Goal: Information Seeking & Learning: Learn about a topic

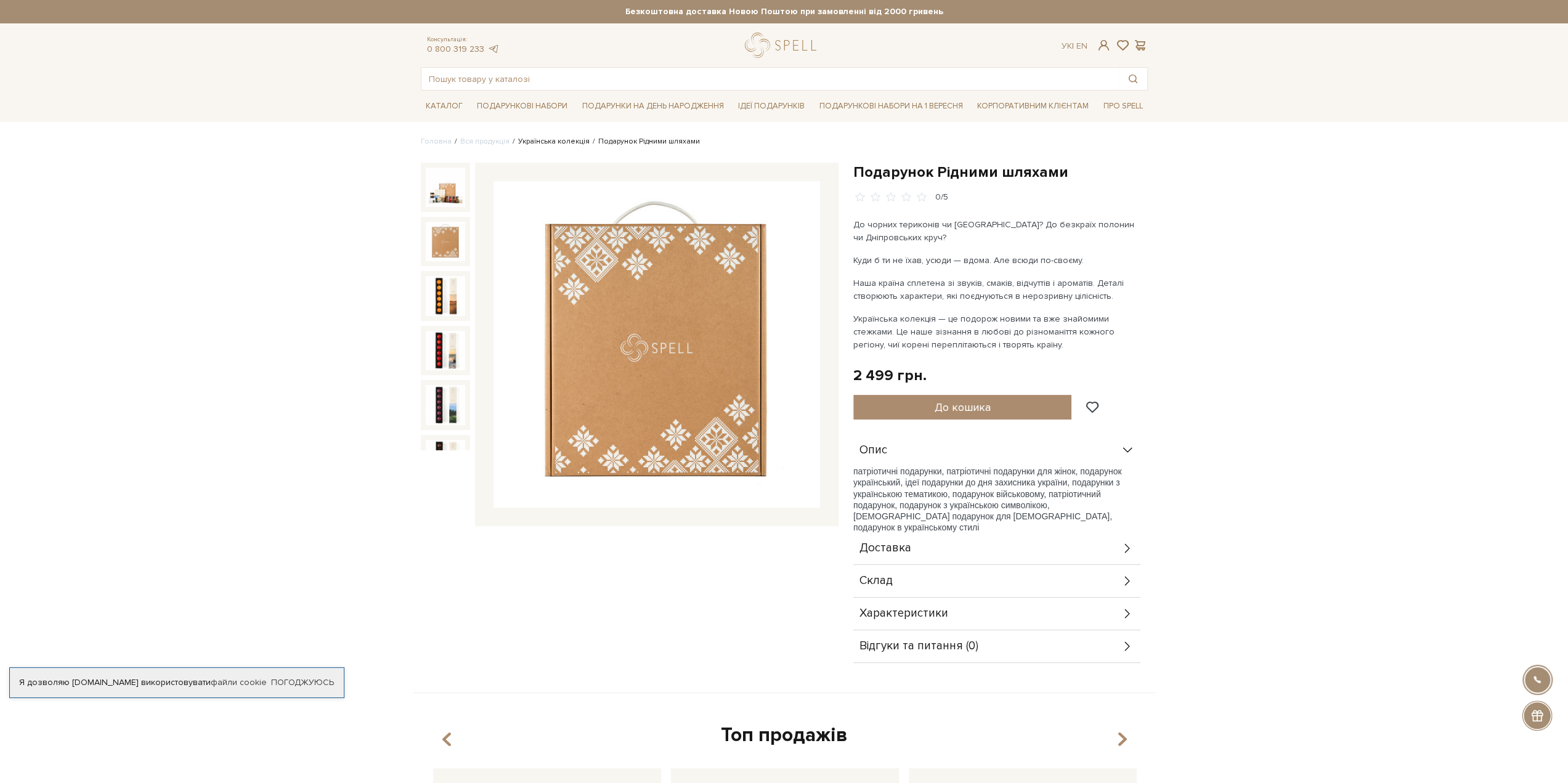
click at [560, 139] on link "Українська колекція" at bounding box center [554, 141] width 71 height 9
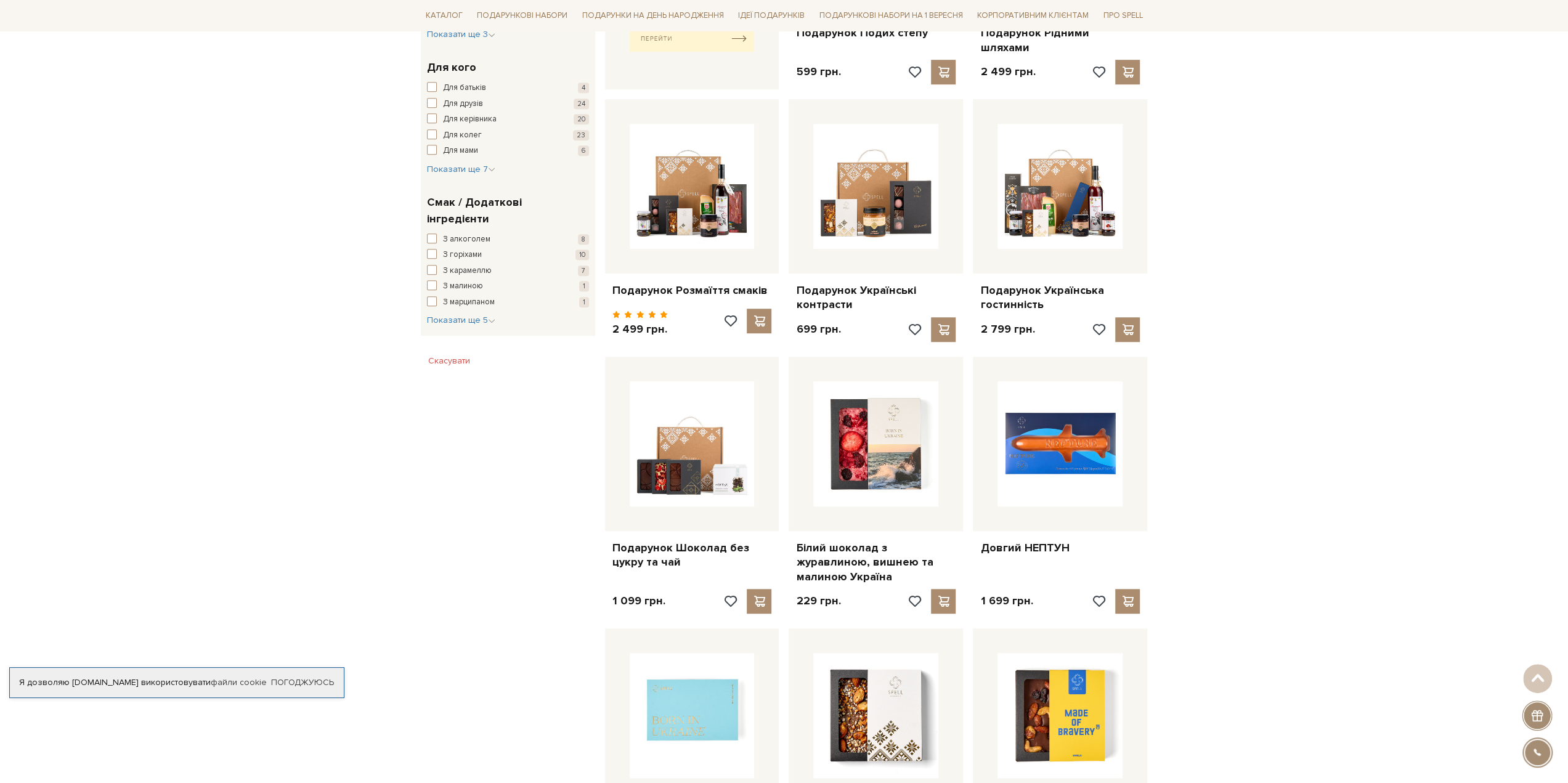
scroll to position [678, 0]
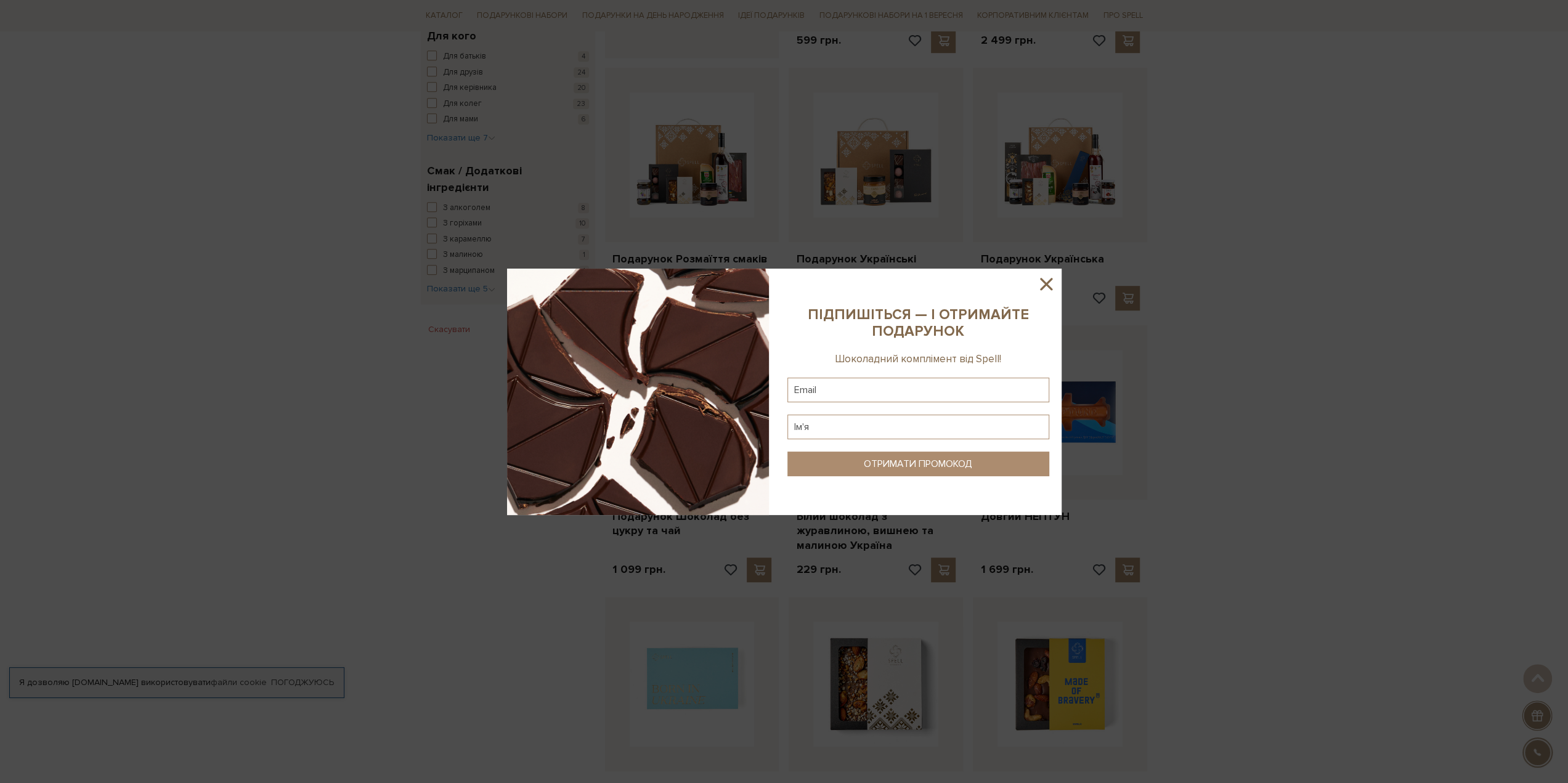
click at [1044, 289] on icon at bounding box center [1046, 284] width 21 height 21
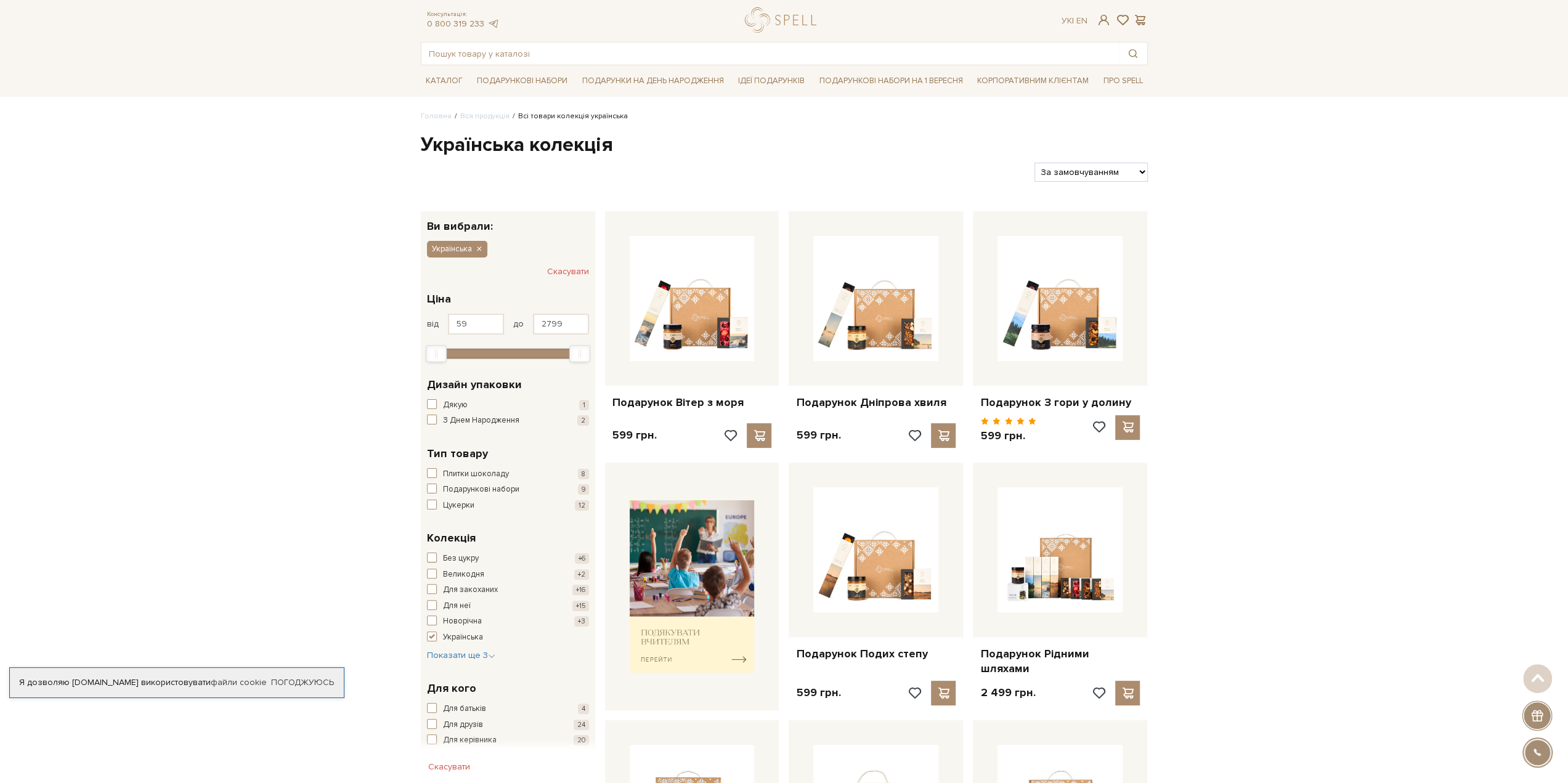
scroll to position [0, 0]
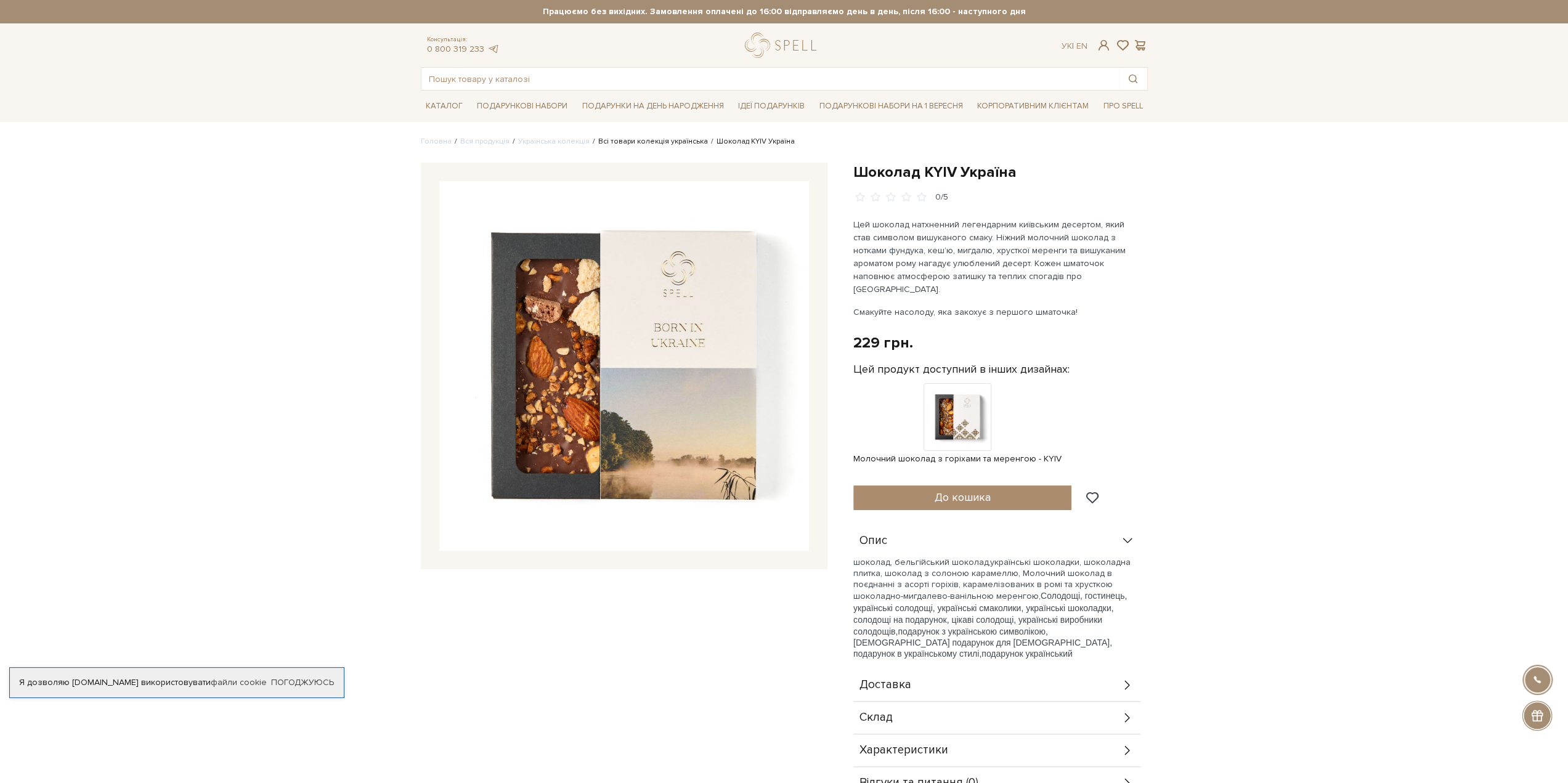
click at [638, 141] on link "Всі товари колекція українська" at bounding box center [653, 141] width 110 height 9
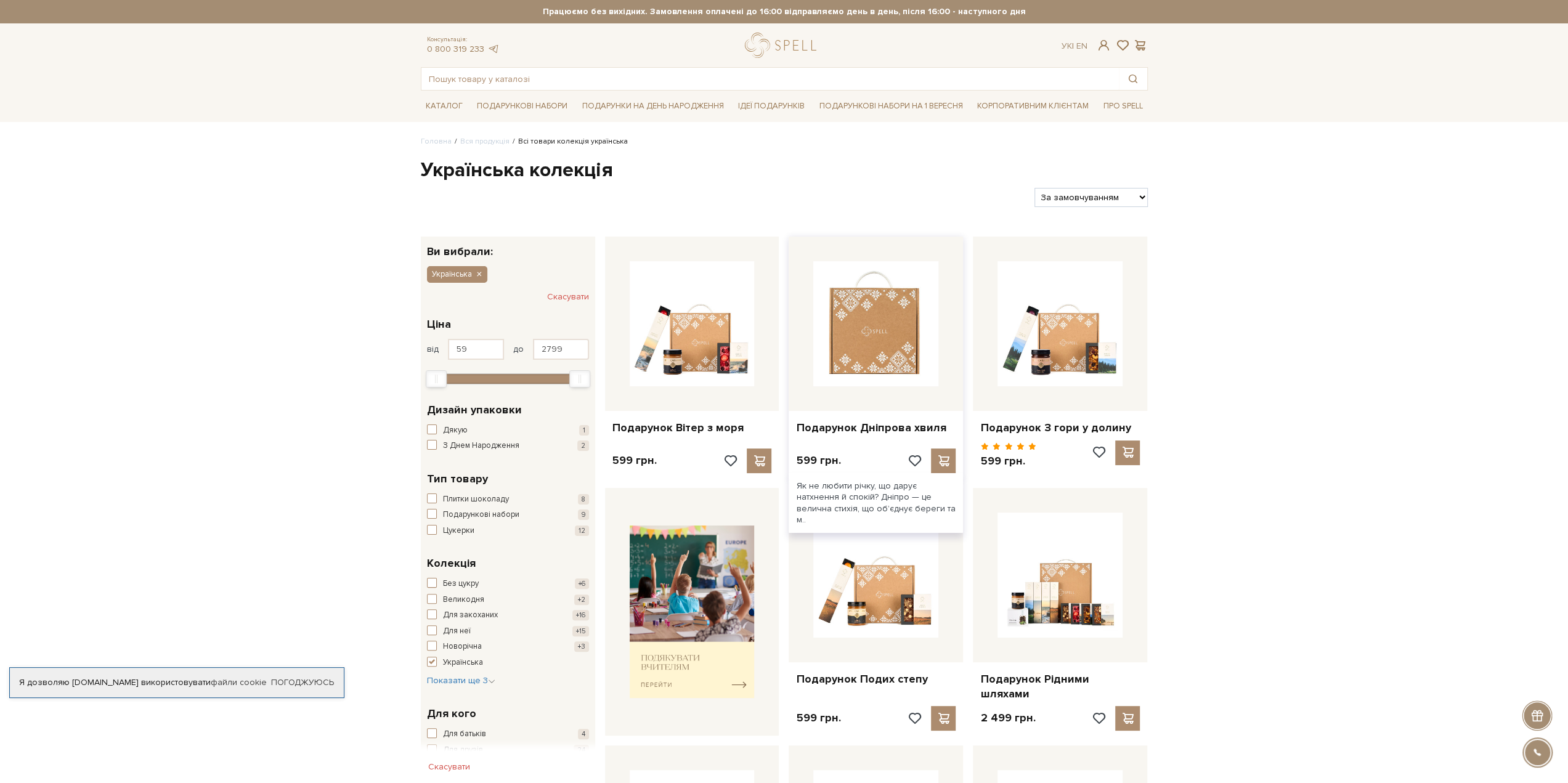
click at [889, 340] on img at bounding box center [876, 324] width 125 height 125
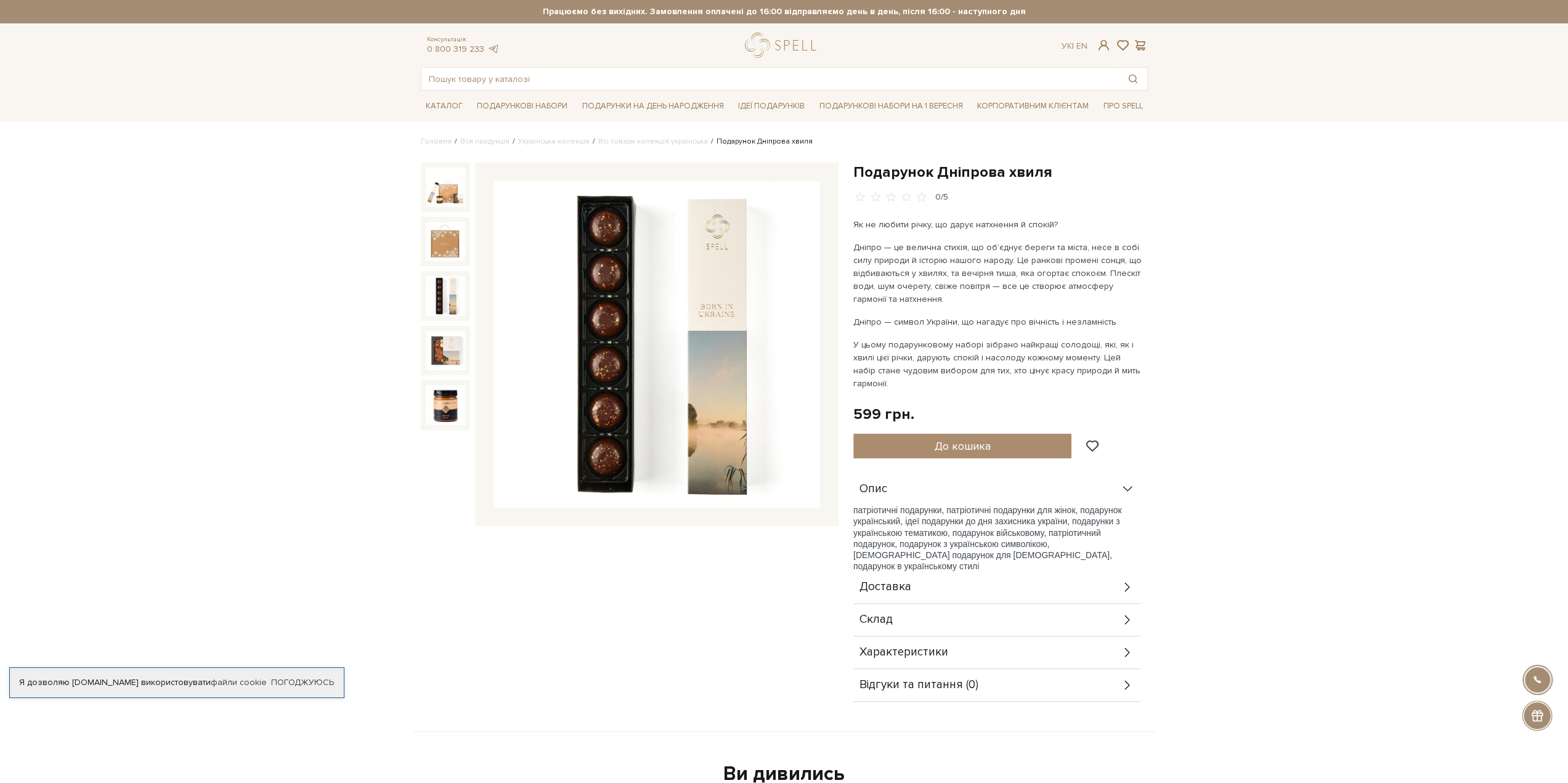
click at [457, 294] on img at bounding box center [446, 296] width 39 height 39
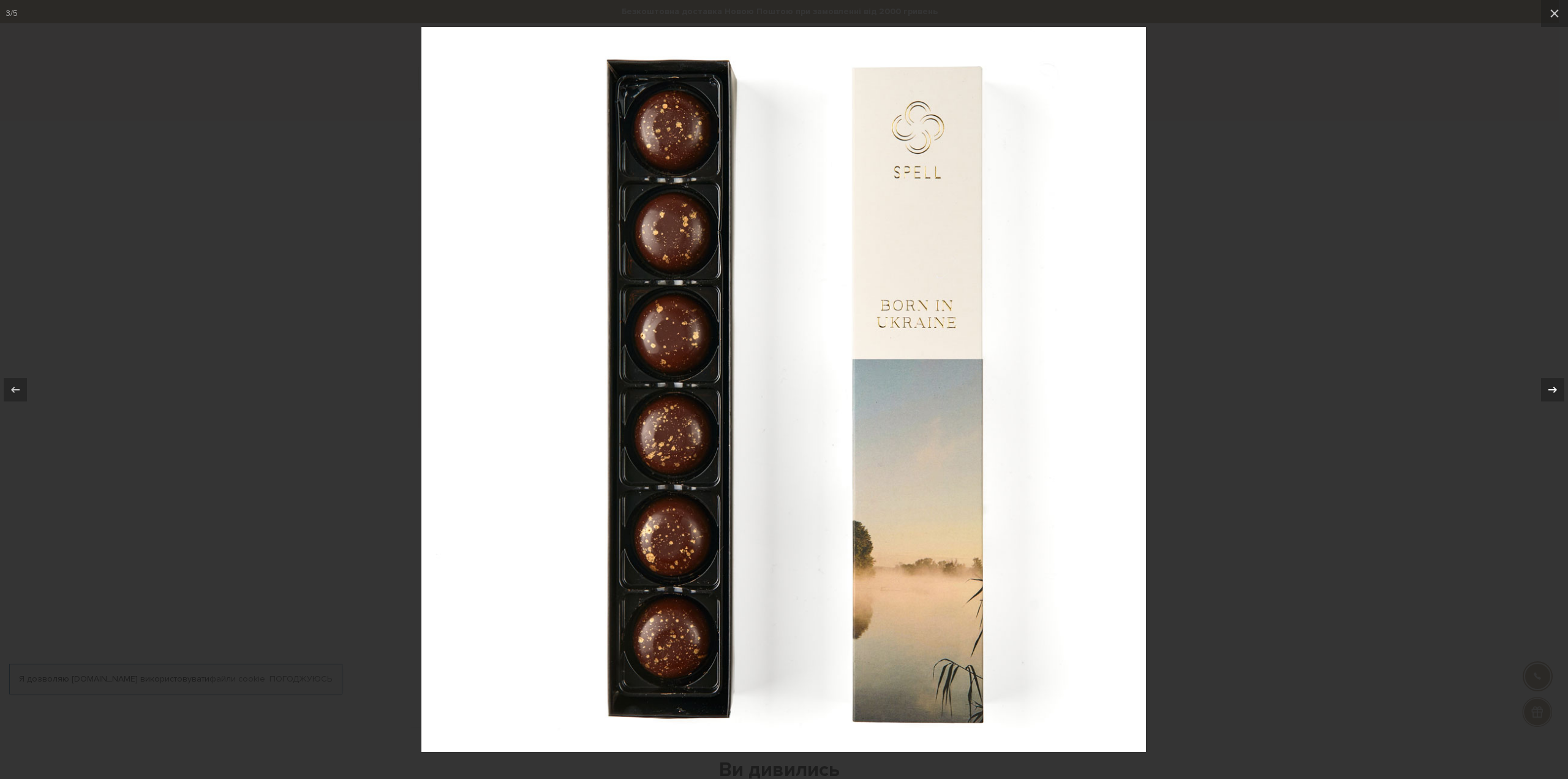
click at [1559, 385] on div at bounding box center [1553, 390] width 23 height 23
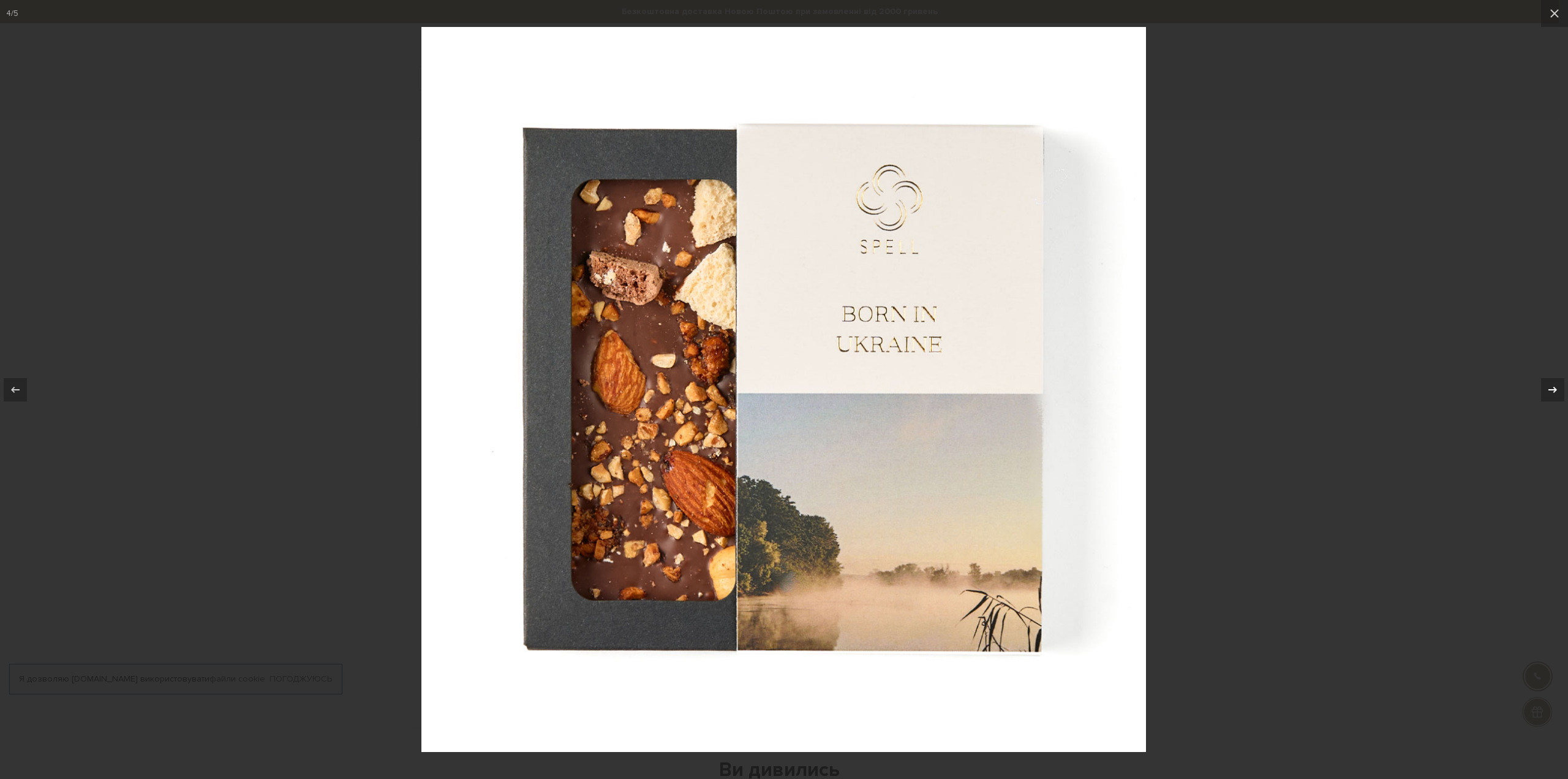
click at [1559, 385] on div at bounding box center [1553, 390] width 23 height 23
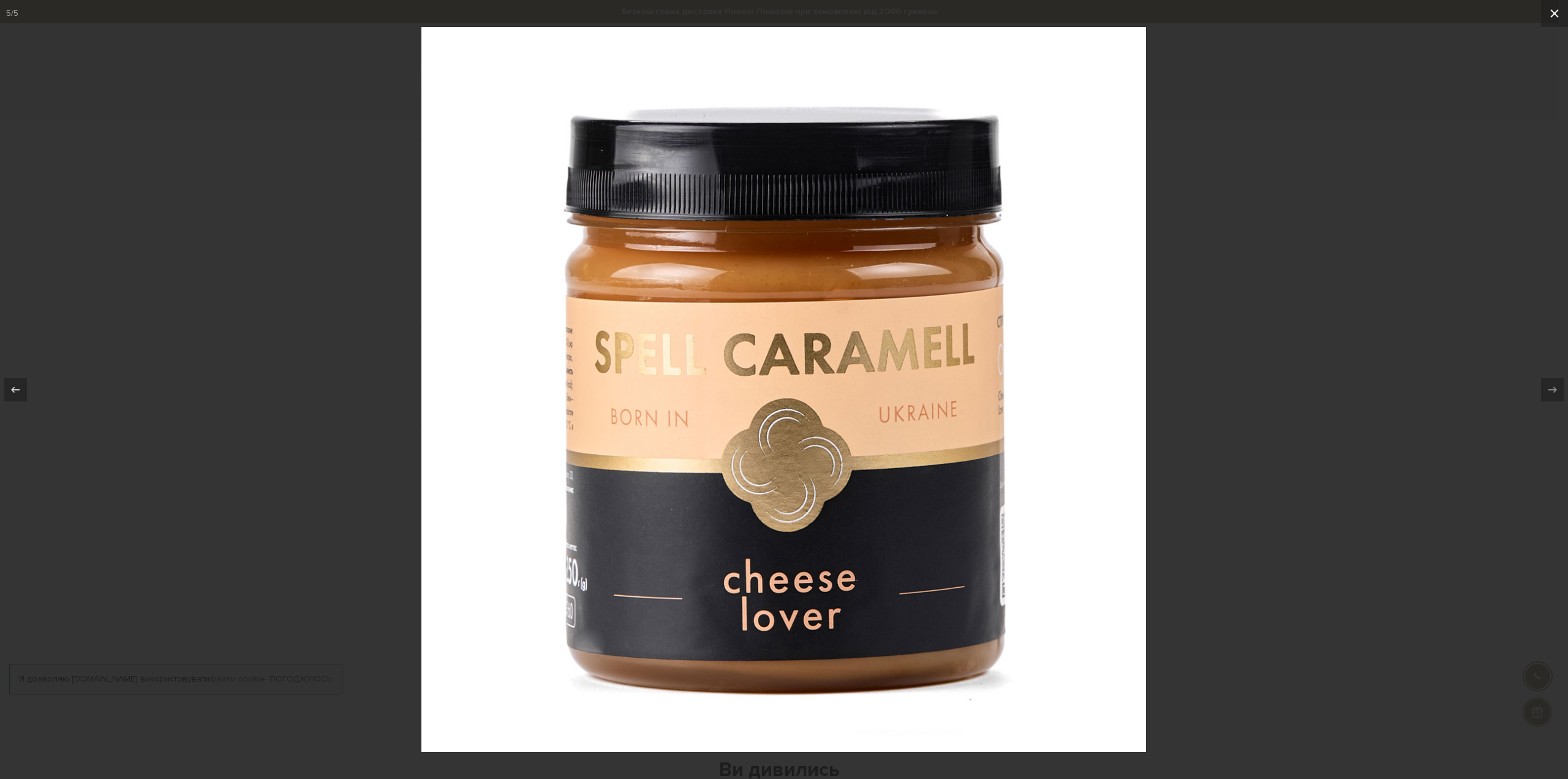
click at [1553, 18] on icon at bounding box center [1554, 13] width 14 height 14
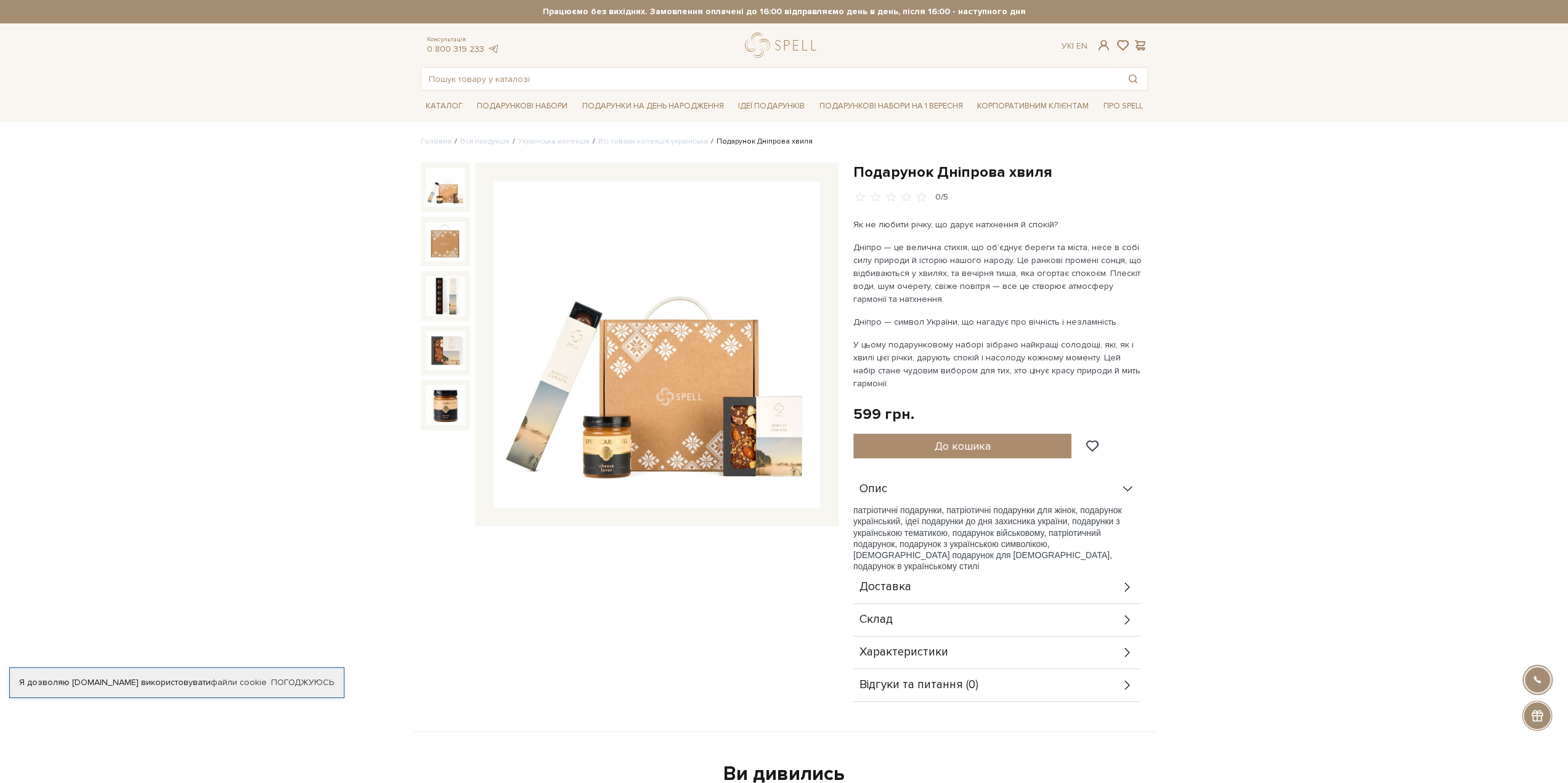
click at [446, 198] on img at bounding box center [446, 188] width 39 height 39
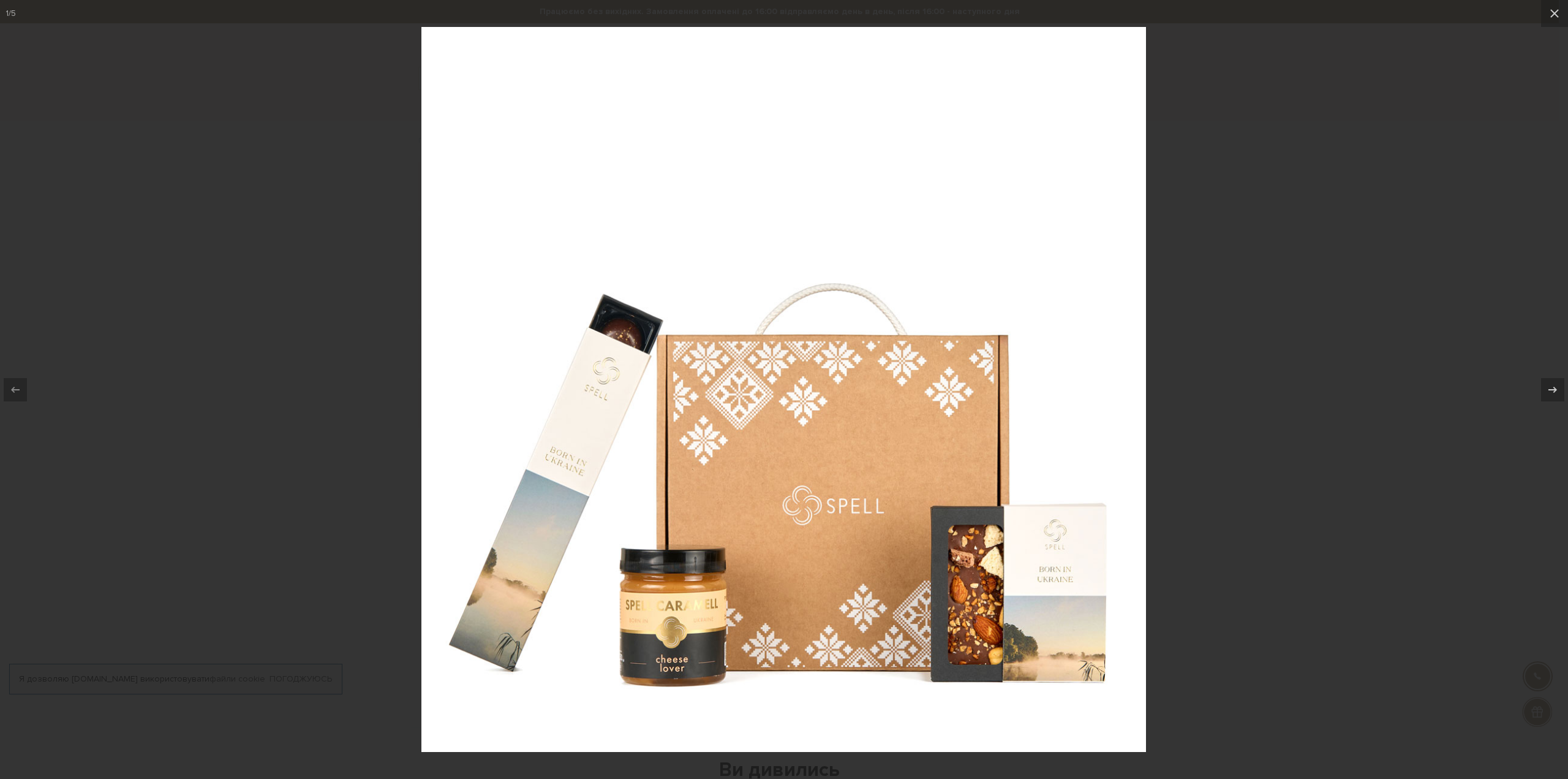
click at [261, 248] on div at bounding box center [784, 390] width 1568 height 779
